Goal: Transaction & Acquisition: Purchase product/service

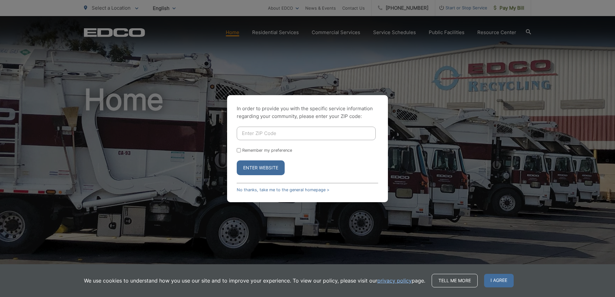
click at [250, 136] on input "Enter ZIP Code" at bounding box center [306, 134] width 139 height 14
type input "91977"
click at [240, 151] on input "Remember my preference" at bounding box center [239, 150] width 4 height 4
checkbox input "true"
click at [255, 172] on button "Enter Website" at bounding box center [261, 167] width 48 height 15
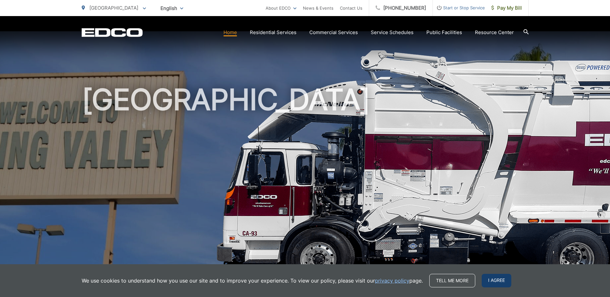
click at [505, 280] on span "I agree" at bounding box center [497, 281] width 30 height 14
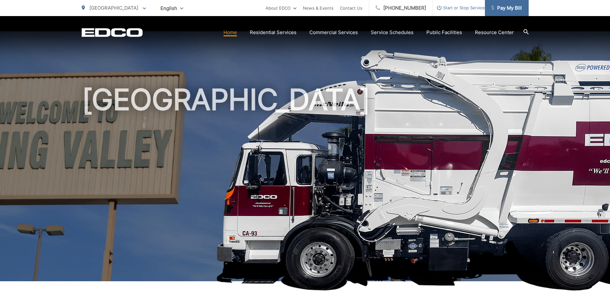
click at [512, 5] on span "Pay My Bill" at bounding box center [506, 8] width 31 height 8
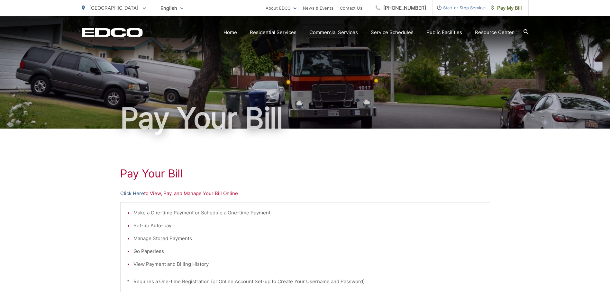
click at [136, 192] on link "Click Here" at bounding box center [132, 194] width 24 height 8
